Goal: Task Accomplishment & Management: Manage account settings

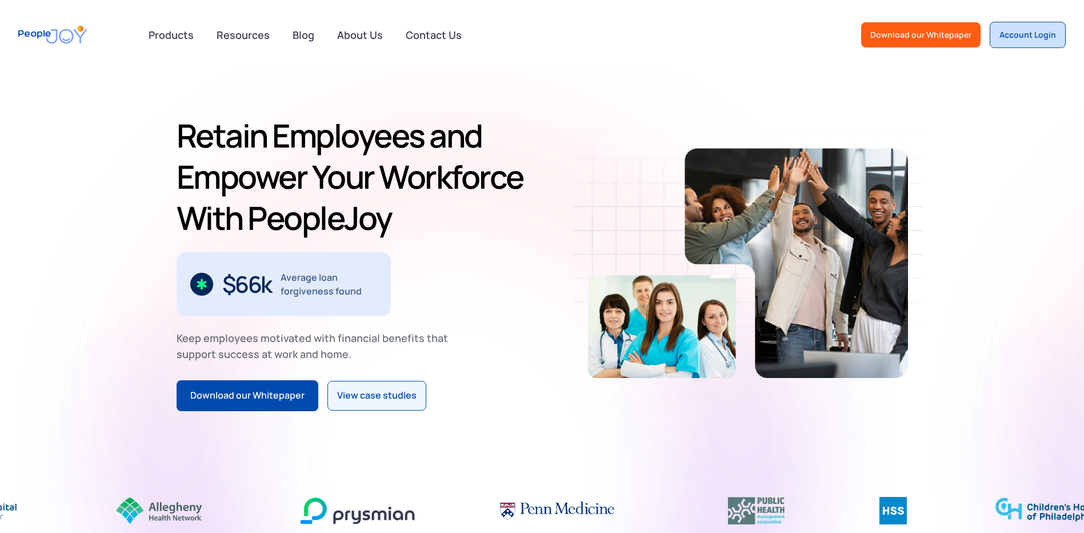
click at [1017, 32] on div "Account Login" at bounding box center [1028, 34] width 57 height 11
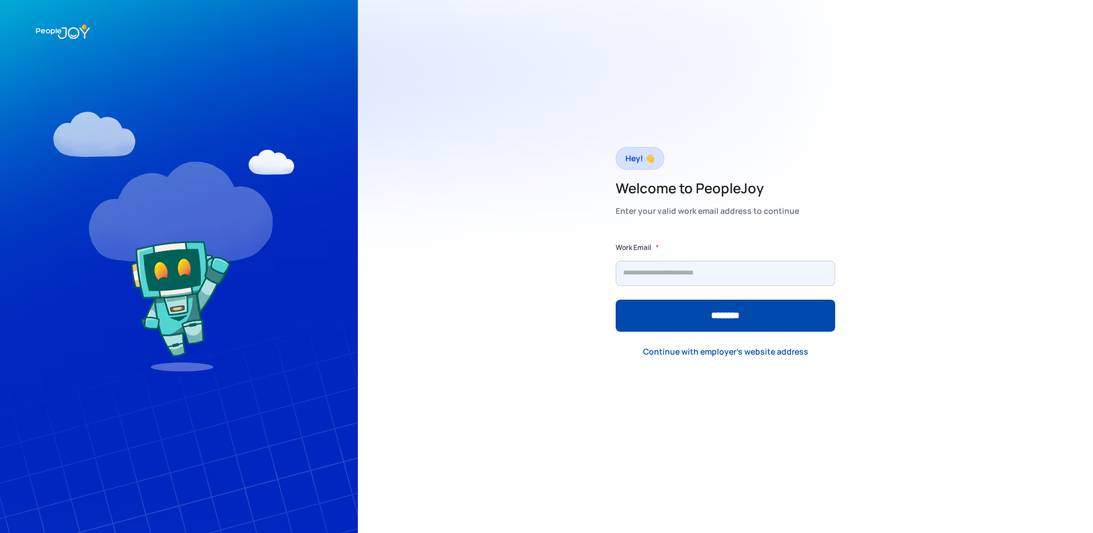
click at [749, 269] on input "Form" at bounding box center [726, 273] width 220 height 25
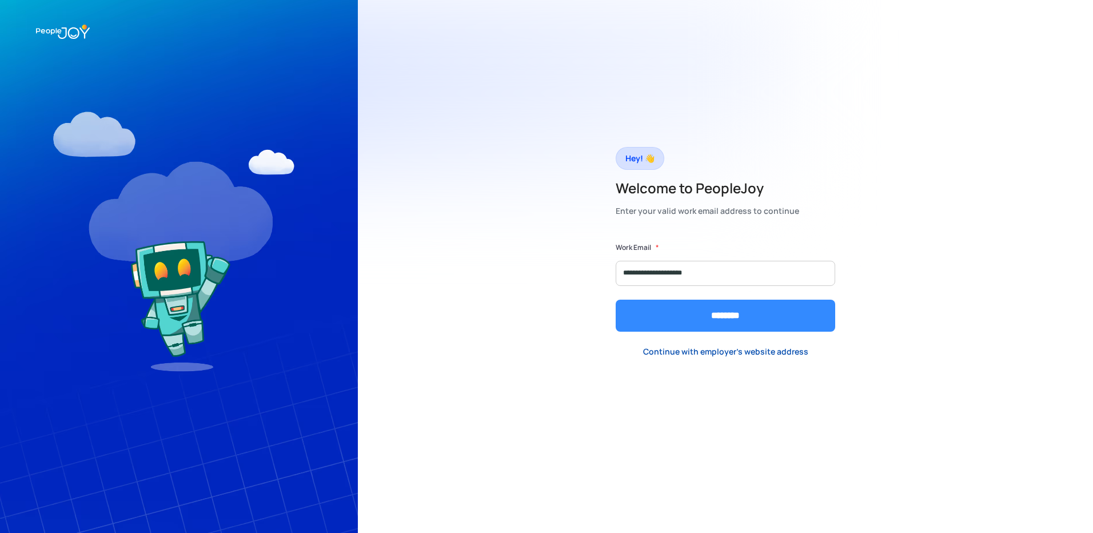
type input "**********"
click at [725, 313] on input "********" at bounding box center [726, 316] width 220 height 32
